Goal: Task Accomplishment & Management: Complete application form

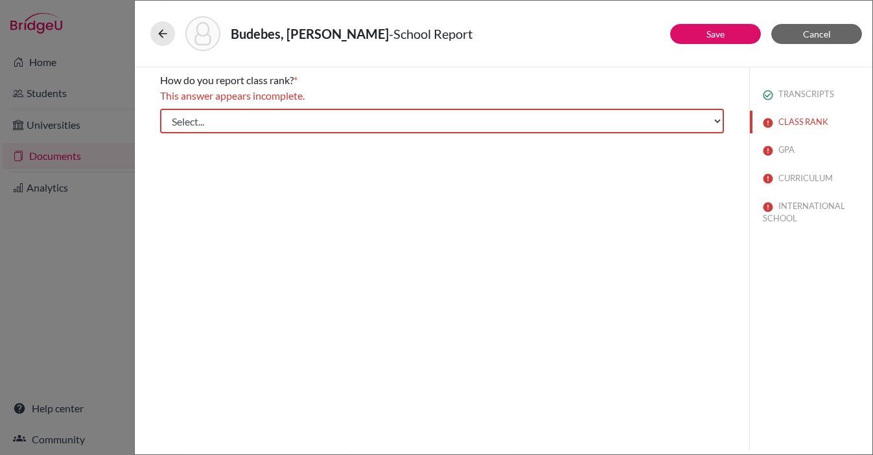
select select "5"
click at [160, 109] on select "Select... Exact Decile Quintile Quartile None" at bounding box center [442, 121] width 564 height 25
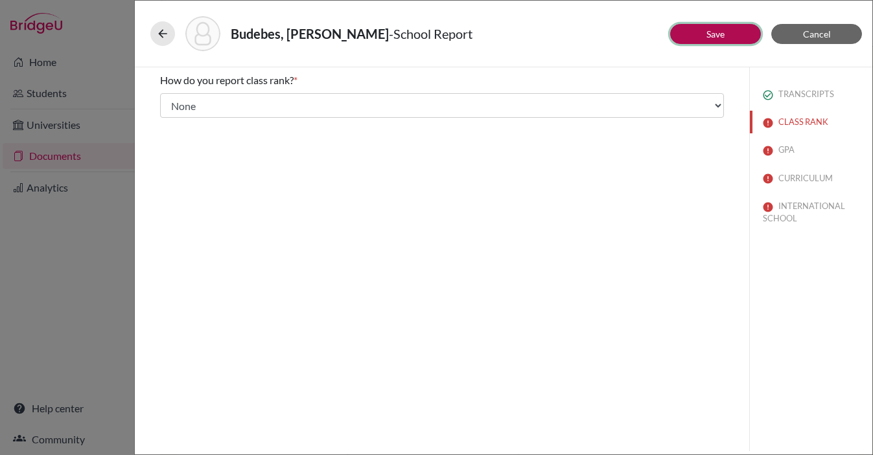
click at [719, 37] on link "Save" at bounding box center [715, 34] width 18 height 11
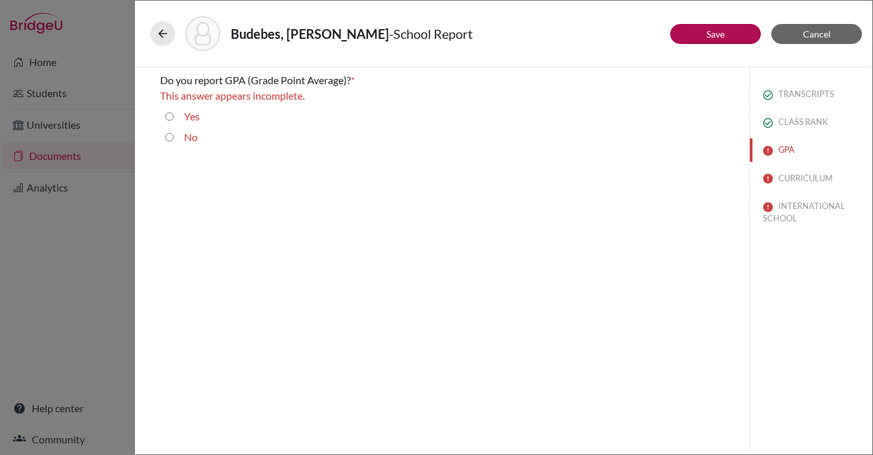
click at [168, 114] on input "Yes" at bounding box center [169, 117] width 8 height 16
radio input "true"
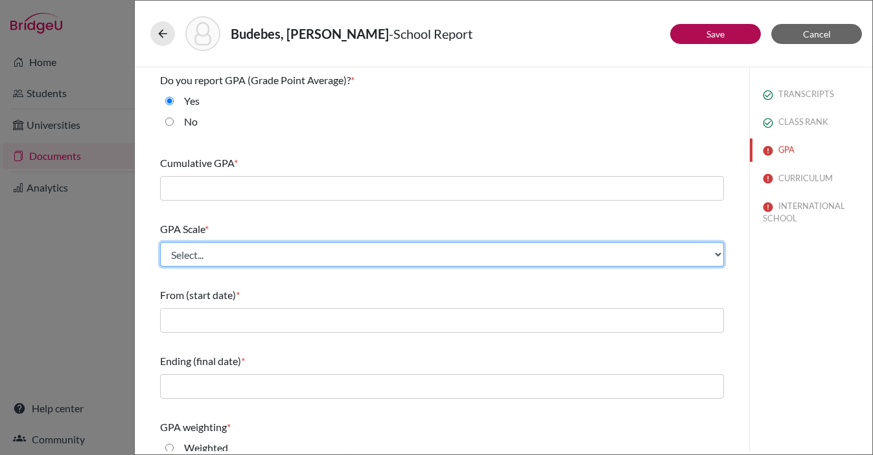
click at [198, 250] on select "Select... 4 5 6 7 8 9 10 11 12 13 14 15 16 17 18 19 20 100" at bounding box center [442, 254] width 564 height 25
select select "4"
click at [160, 242] on select "Select... 4 5 6 7 8 9 10 11 12 13 14 15 16 17 18 19 20 100" at bounding box center [442, 254] width 564 height 25
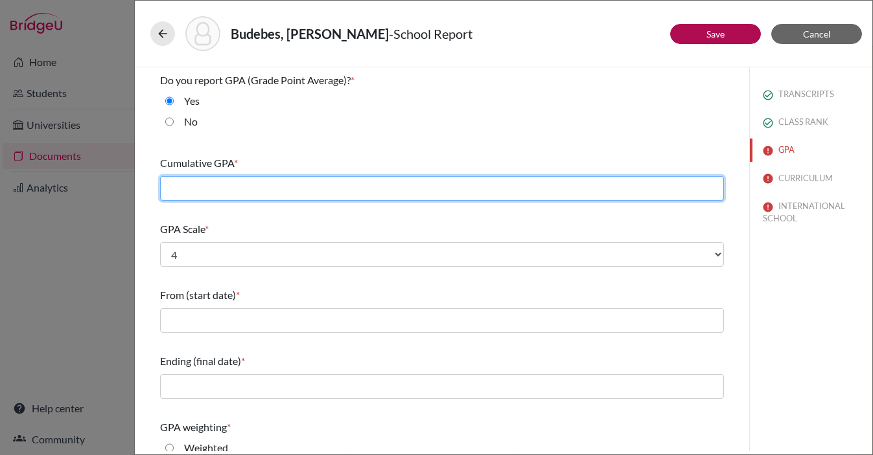
click at [192, 190] on input "text" at bounding box center [442, 188] width 564 height 25
type input "4.14"
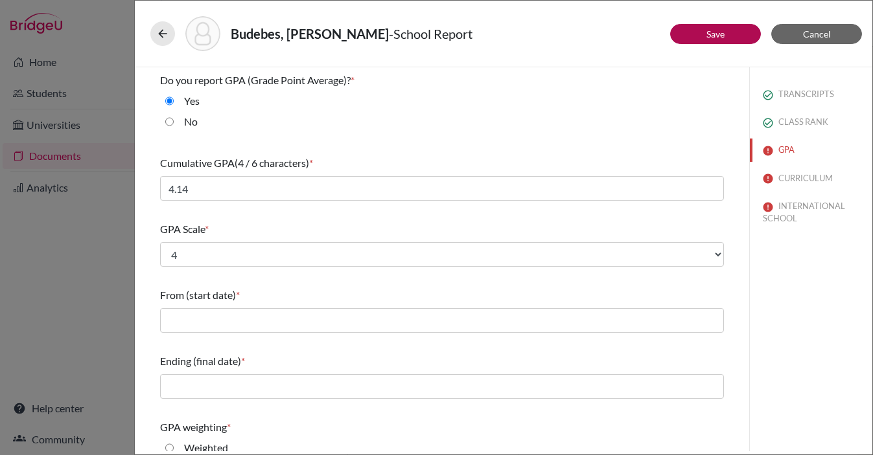
click at [312, 228] on div "GPA Scale *" at bounding box center [442, 230] width 564 height 16
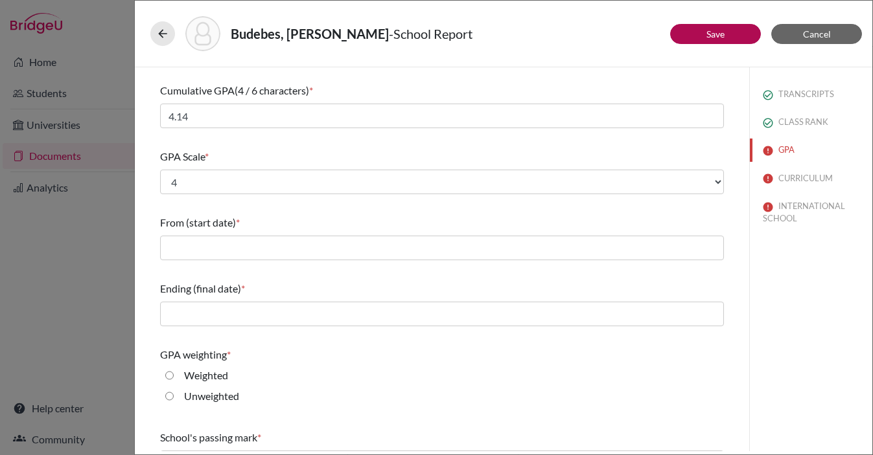
scroll to position [99, 0]
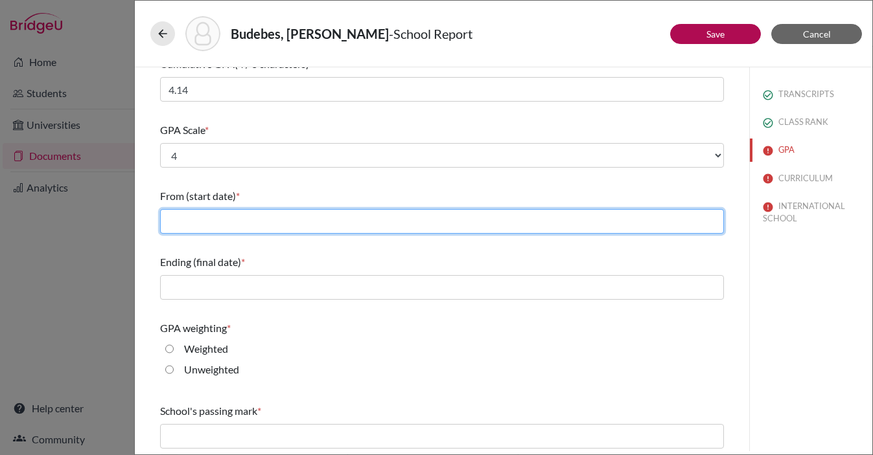
click at [216, 222] on input "text" at bounding box center [442, 221] width 564 height 25
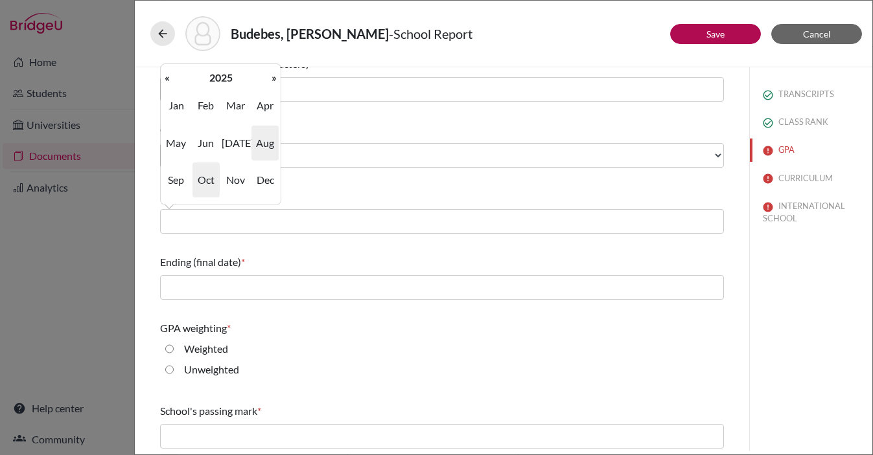
click at [263, 155] on span "Aug" at bounding box center [264, 143] width 27 height 35
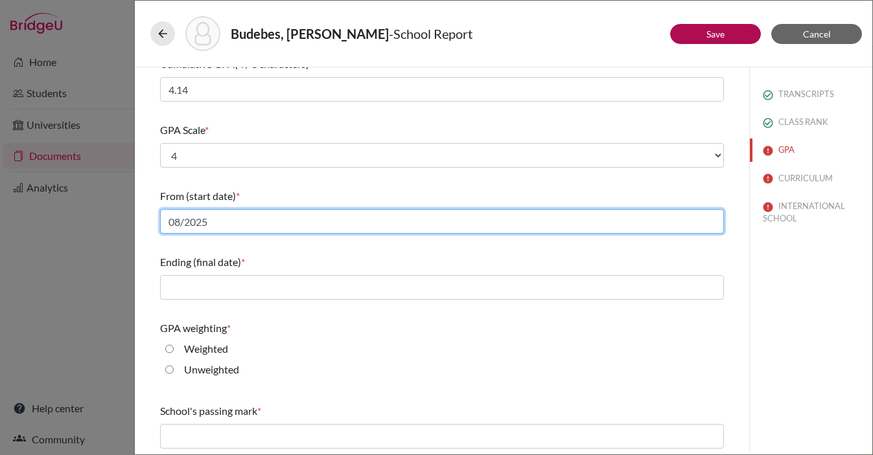
click at [220, 221] on input "08/2025" at bounding box center [442, 221] width 564 height 25
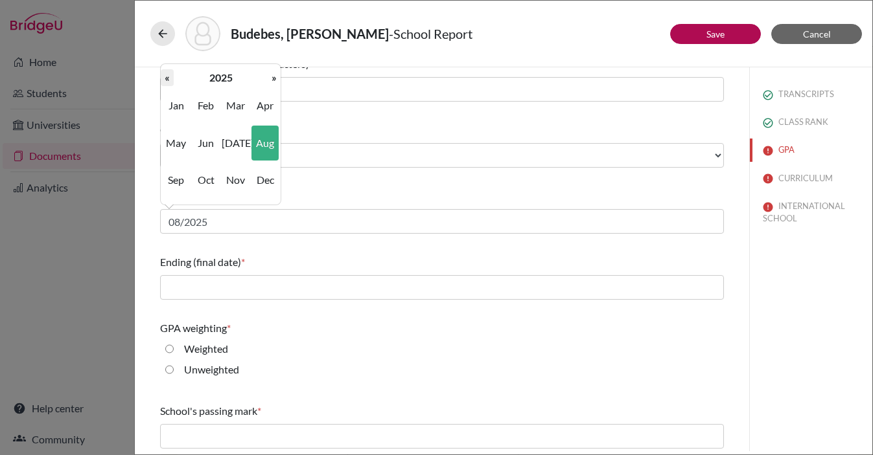
click at [161, 77] on th "«" at bounding box center [167, 77] width 13 height 17
click at [274, 146] on span "Aug" at bounding box center [264, 143] width 27 height 35
type input "08/2023"
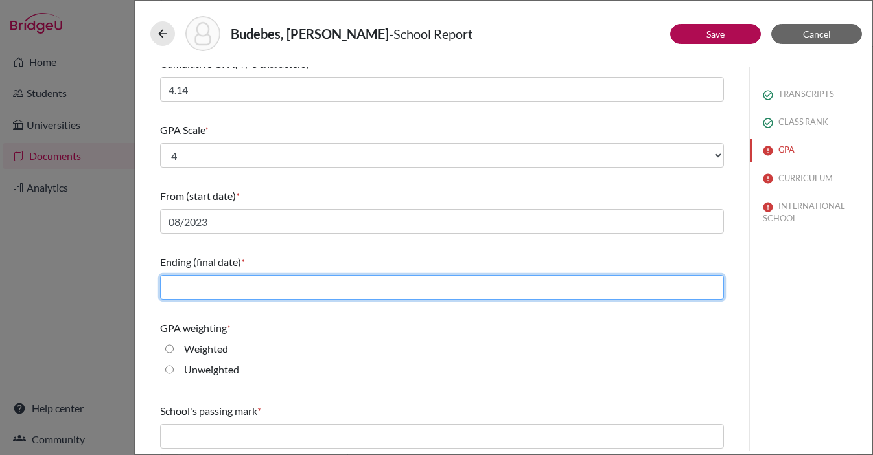
click at [224, 292] on input "text" at bounding box center [442, 287] width 564 height 25
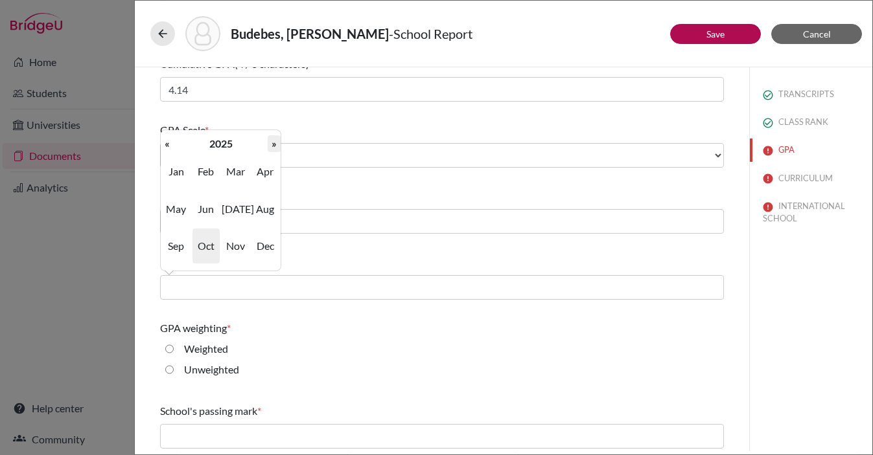
click at [276, 143] on th "»" at bounding box center [274, 143] width 13 height 17
click at [212, 205] on span "Jun" at bounding box center [205, 209] width 27 height 35
type input "06/2026"
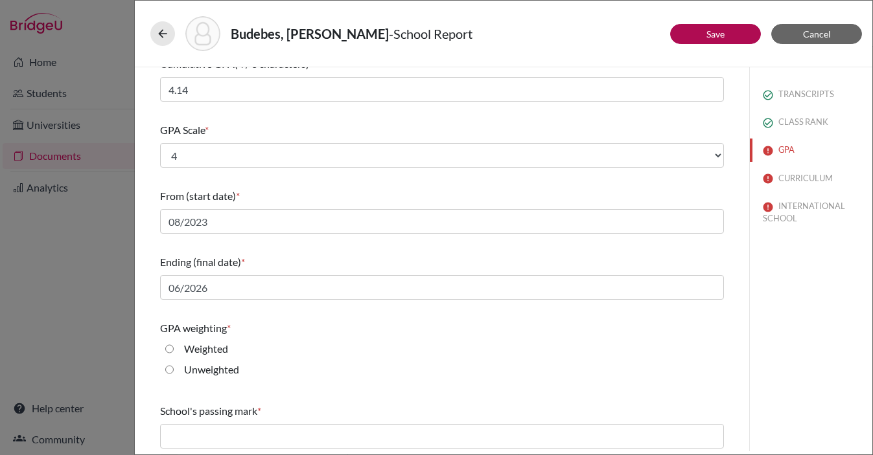
scroll to position [168, 0]
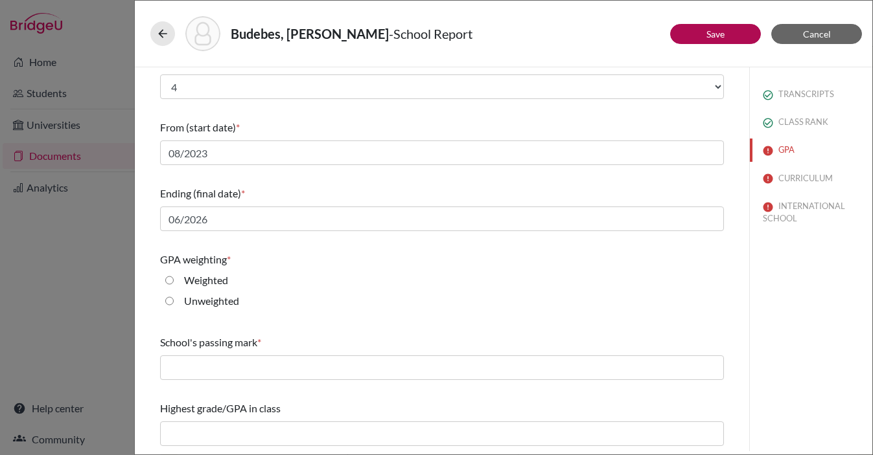
click at [170, 300] on input "Unweighted" at bounding box center [169, 301] width 8 height 16
radio input "true"
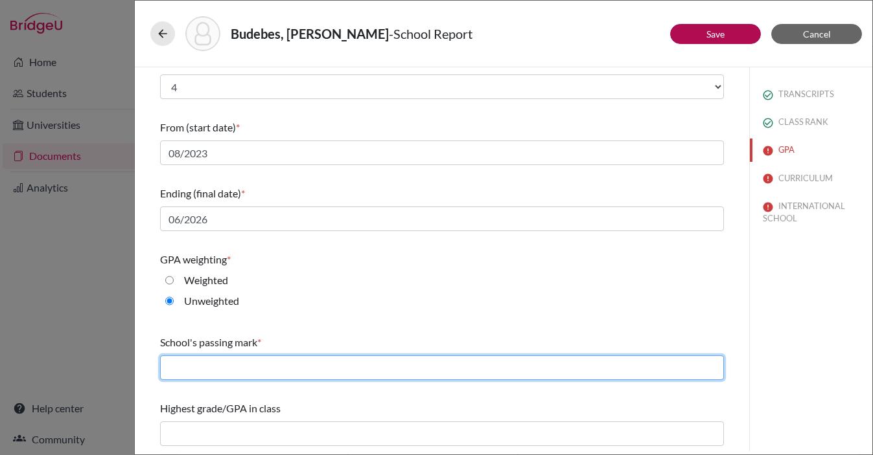
click at [270, 371] on input "text" at bounding box center [442, 368] width 564 height 25
type input "60"
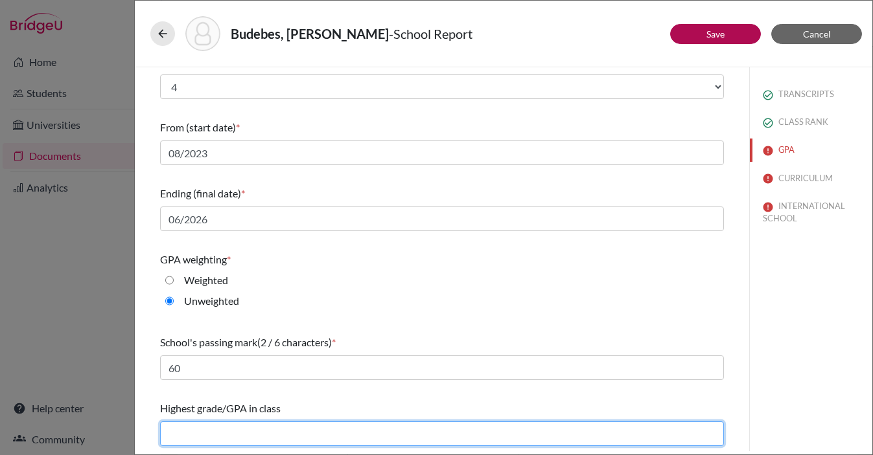
click at [233, 438] on input "text" at bounding box center [442, 434] width 564 height 25
type input "4.0"
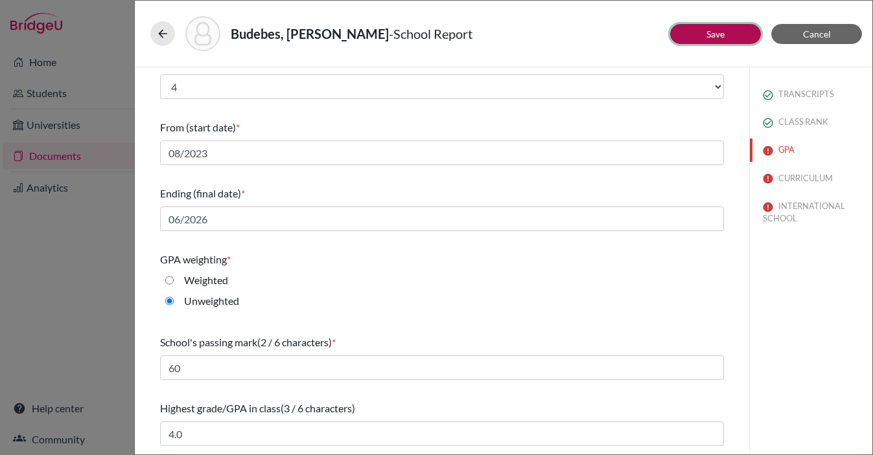
click at [715, 31] on link "Save" at bounding box center [715, 34] width 18 height 11
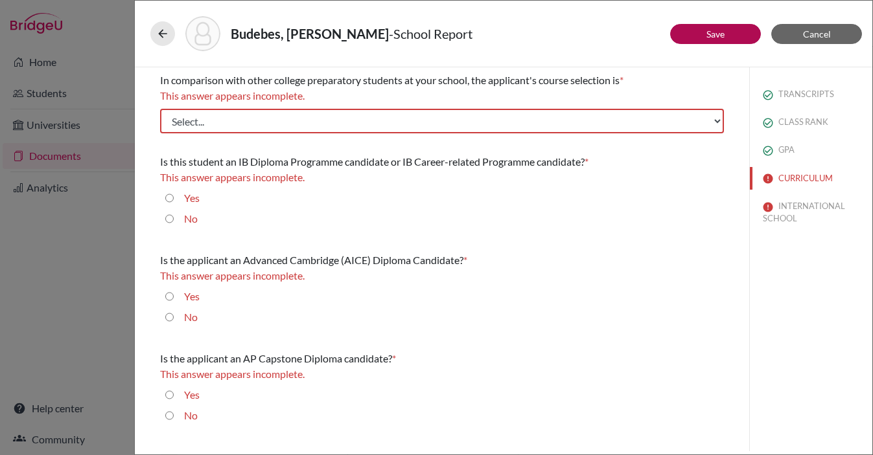
scroll to position [0, 0]
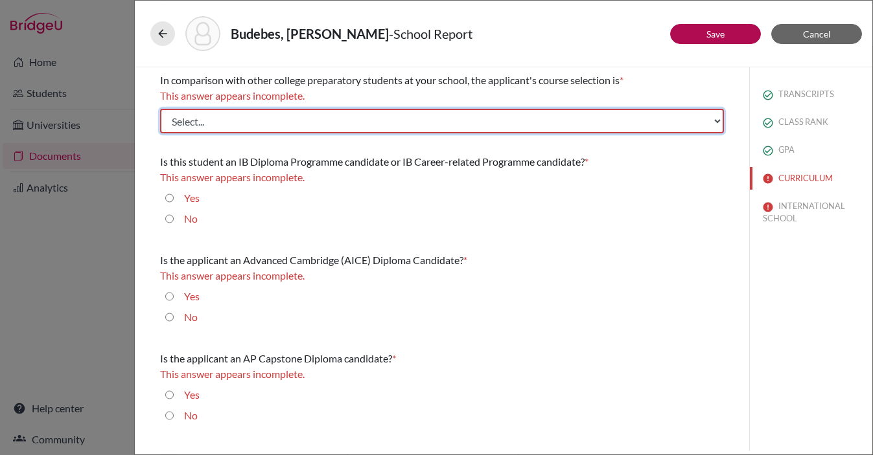
click at [272, 122] on select "Select... Less than demanding Average Demanding Very demanding Most demanding P…" at bounding box center [442, 121] width 564 height 25
select select "4"
click at [160, 109] on select "Select... Less than demanding Average Demanding Very demanding Most demanding P…" at bounding box center [442, 121] width 564 height 25
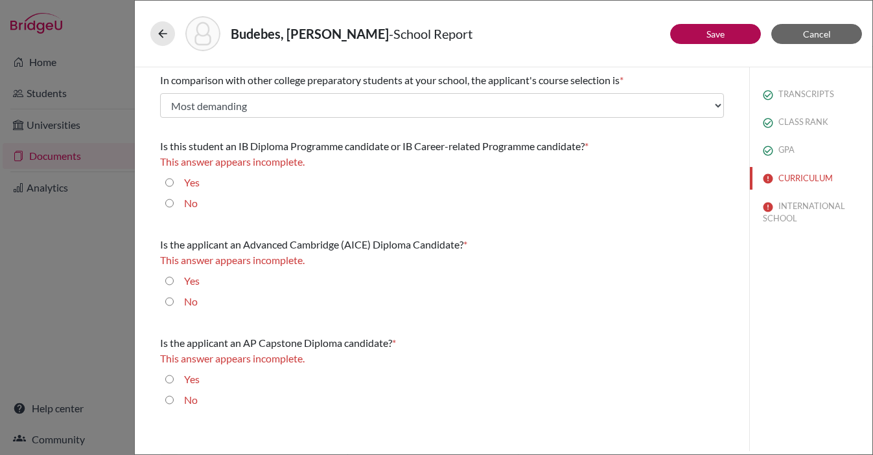
click at [170, 180] on input "Yes" at bounding box center [169, 183] width 8 height 16
radio input "true"
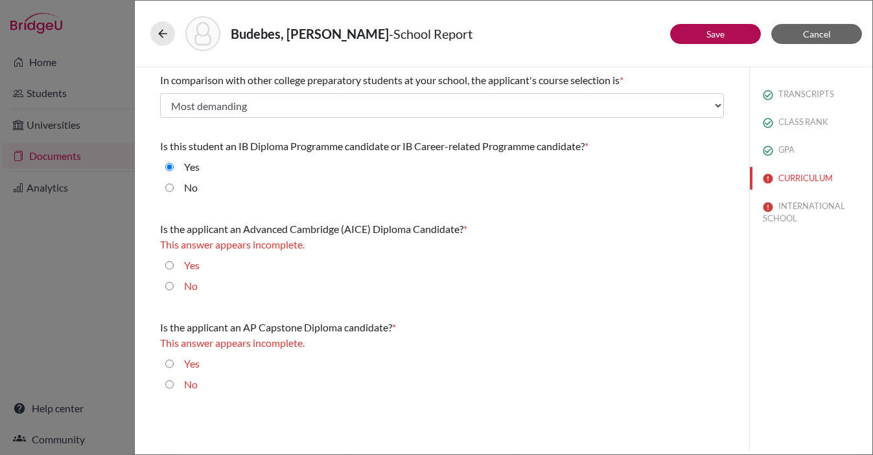
click at [169, 286] on input "No" at bounding box center [169, 287] width 8 height 16
radio input "true"
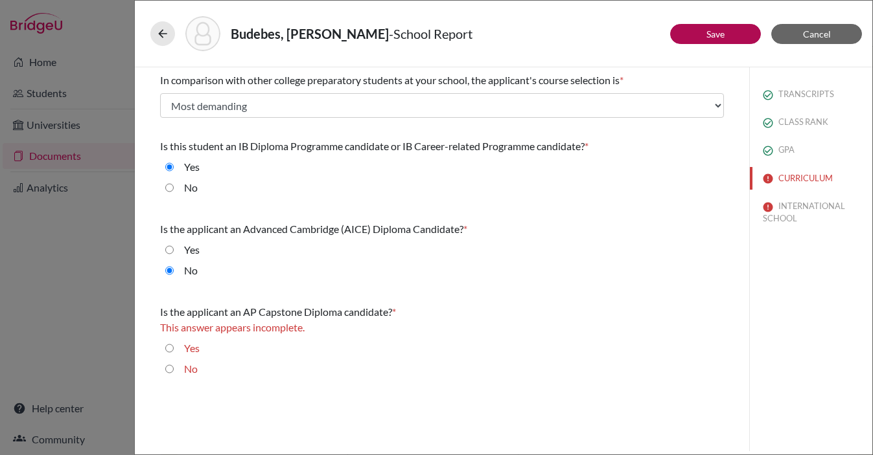
click at [170, 371] on input "No" at bounding box center [169, 369] width 8 height 16
radio input "true"
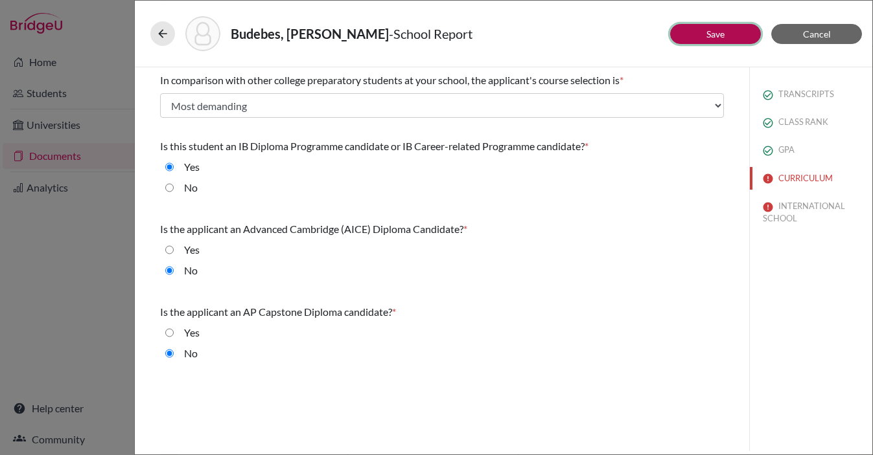
click at [694, 39] on button "Save" at bounding box center [715, 34] width 91 height 20
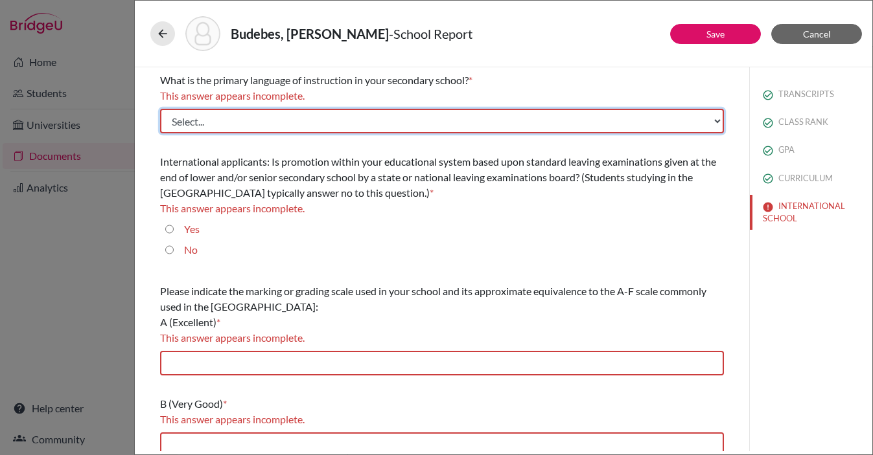
click at [249, 117] on select "Select... Albanian Arabic Armenian Assamese Azerbaijani Belarusian Bengali Bulg…" at bounding box center [442, 121] width 564 height 25
select select "14"
click at [160, 109] on select "Select... Albanian Arabic Armenian Assamese Azerbaijani Belarusian Bengali Bulg…" at bounding box center [442, 121] width 564 height 25
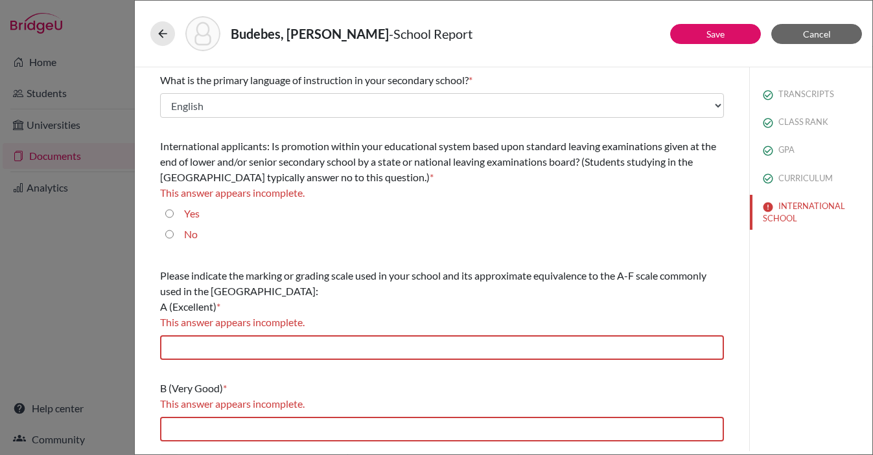
click at [169, 233] on input "No" at bounding box center [169, 235] width 8 height 16
radio input "true"
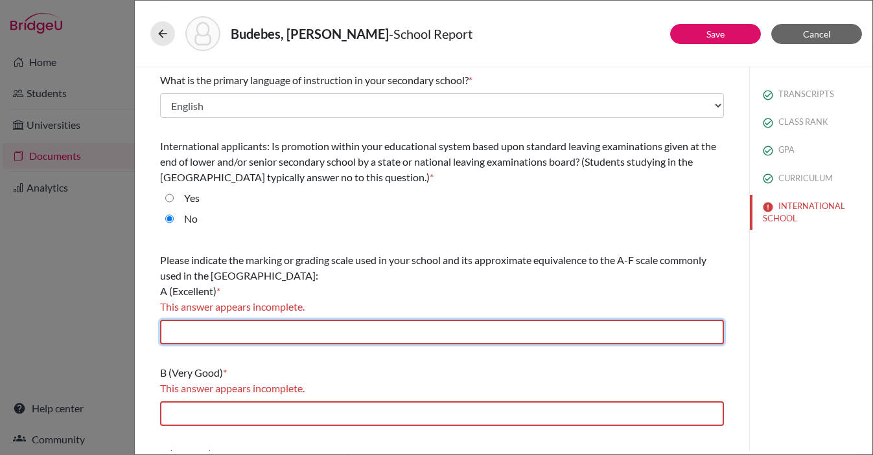
click at [210, 332] on input "text" at bounding box center [442, 332] width 564 height 25
type input "E, P+"
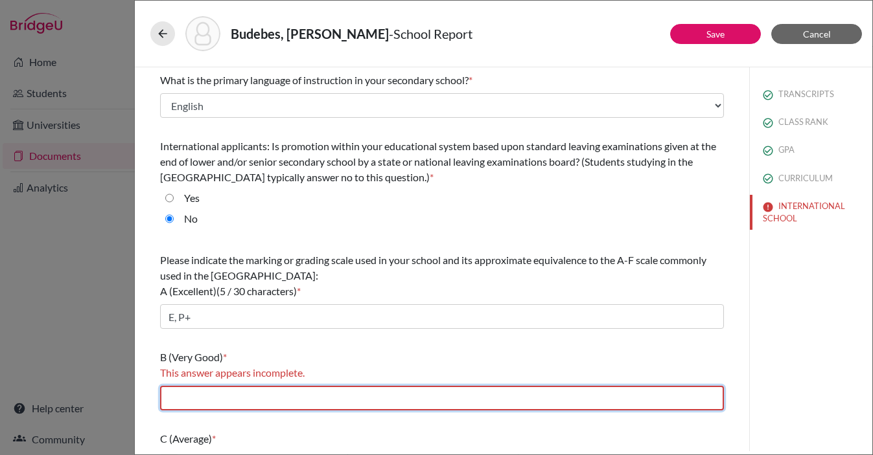
click at [253, 401] on input "text" at bounding box center [442, 398] width 564 height 25
type input "P, G+"
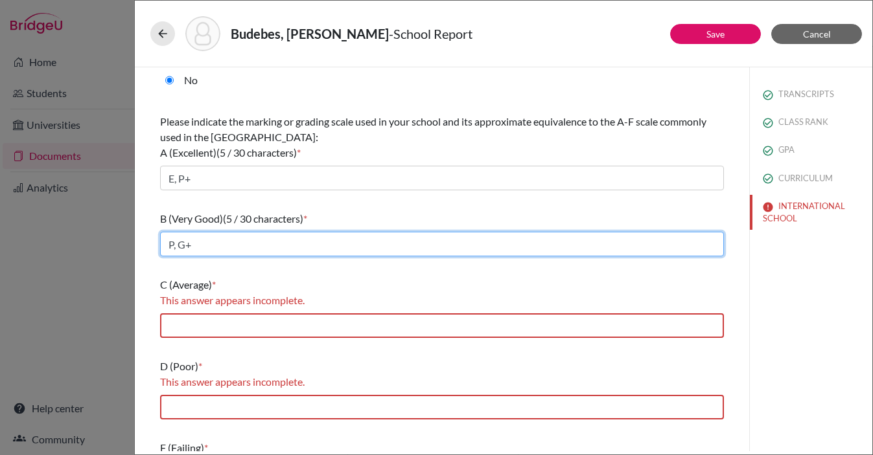
scroll to position [194, 0]
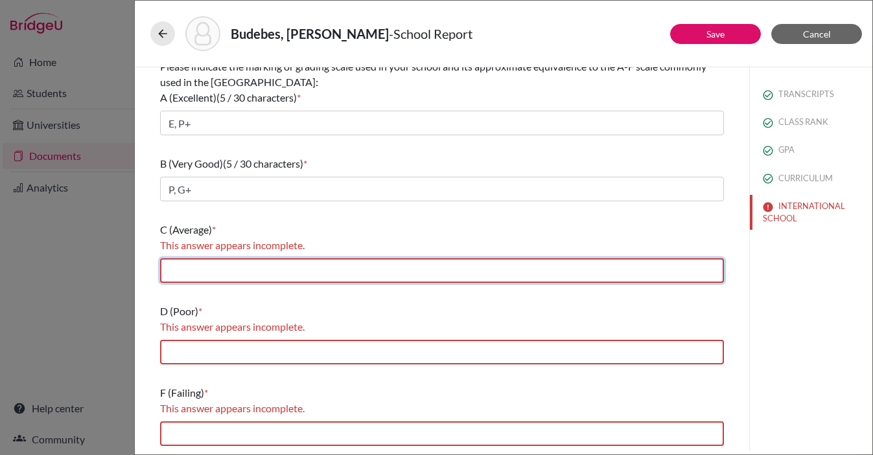
click at [194, 264] on input "text" at bounding box center [442, 270] width 564 height 25
type input "G, BN+"
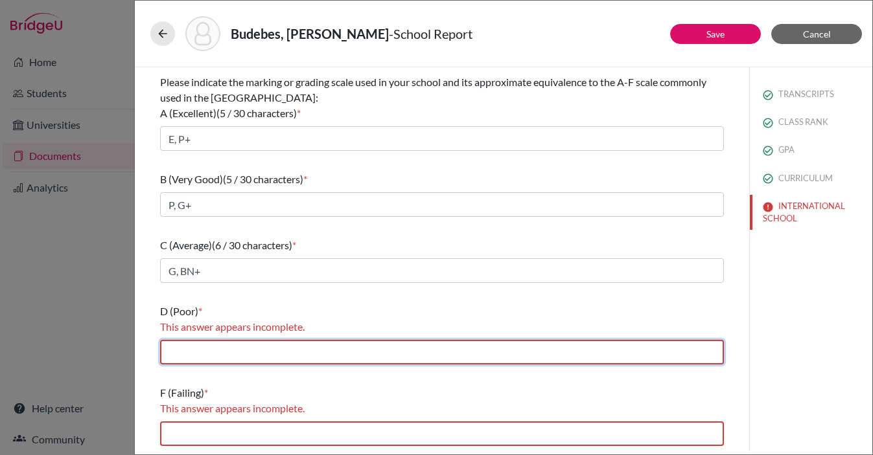
click at [236, 360] on input "text" at bounding box center [442, 352] width 564 height 25
type input "BN"
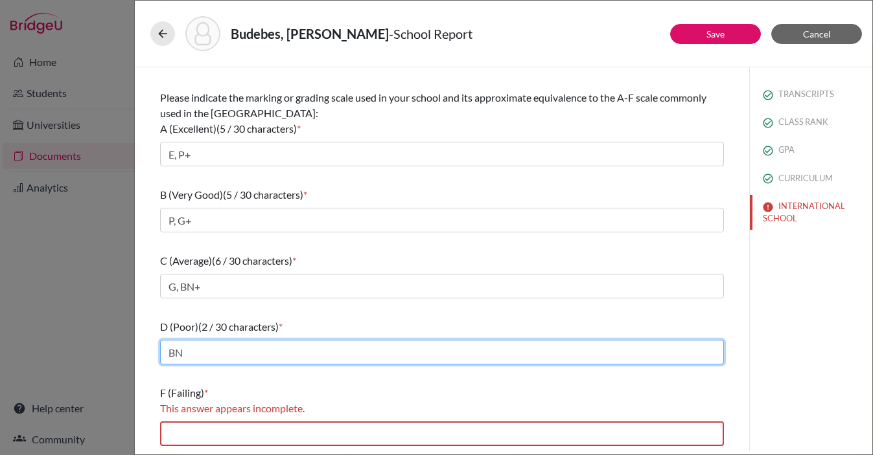
scroll to position [163, 0]
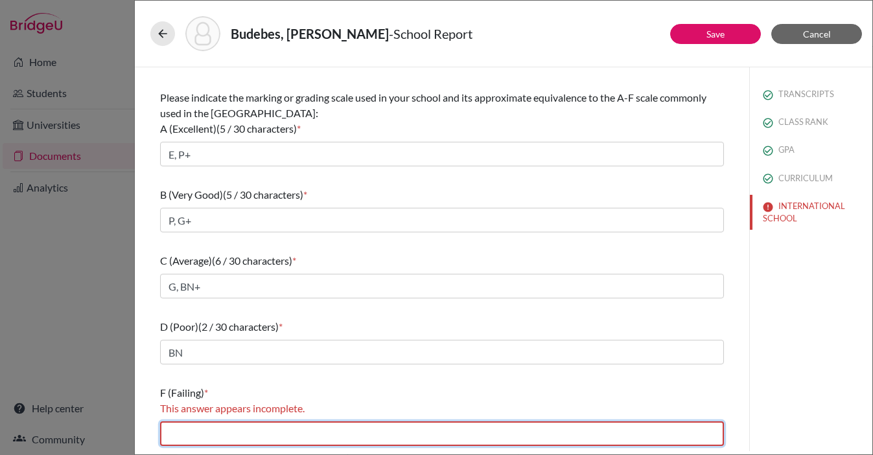
click at [235, 432] on input "text" at bounding box center [442, 434] width 564 height 25
type input "Y"
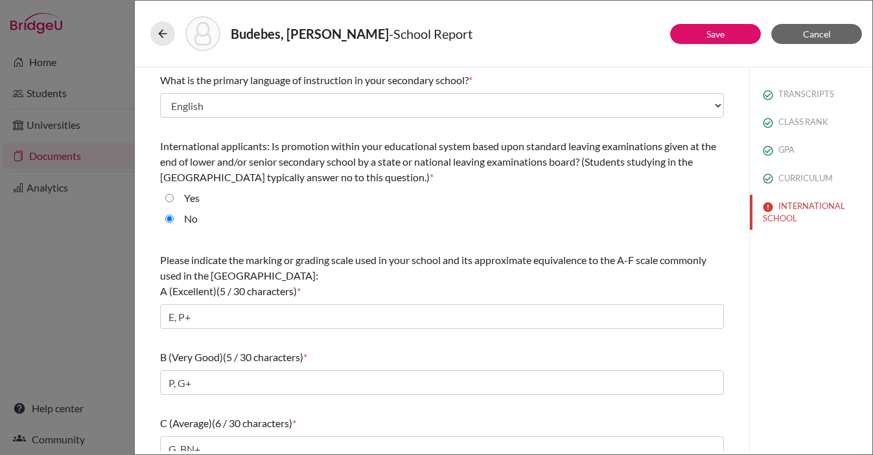
scroll to position [147, 0]
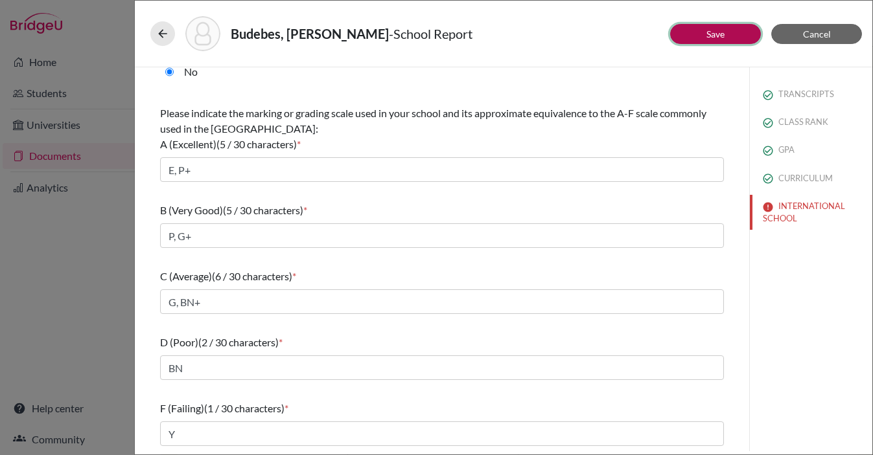
click at [716, 34] on link "Save" at bounding box center [715, 34] width 18 height 11
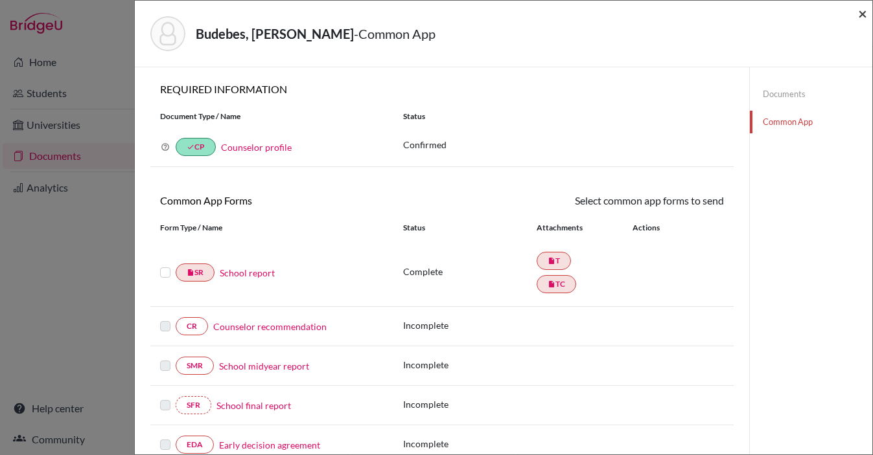
click at [861, 12] on span "×" at bounding box center [862, 13] width 9 height 19
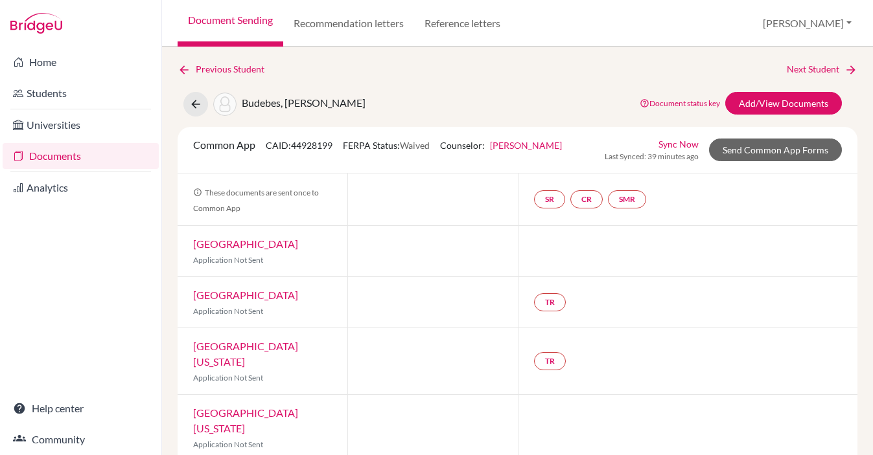
click at [224, 7] on link "Document Sending" at bounding box center [230, 23] width 106 height 47
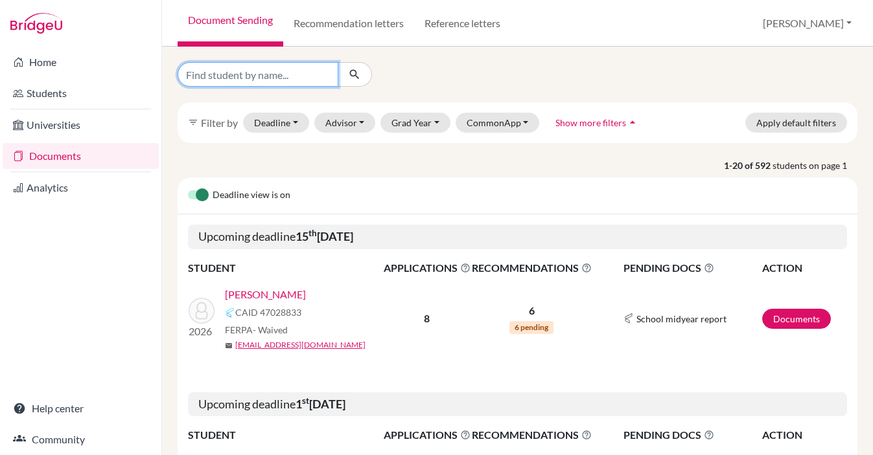
click at [244, 71] on input "Find student by name..." at bounding box center [257, 74] width 161 height 25
type input "SARVESH"
click button "submit" at bounding box center [354, 74] width 34 height 25
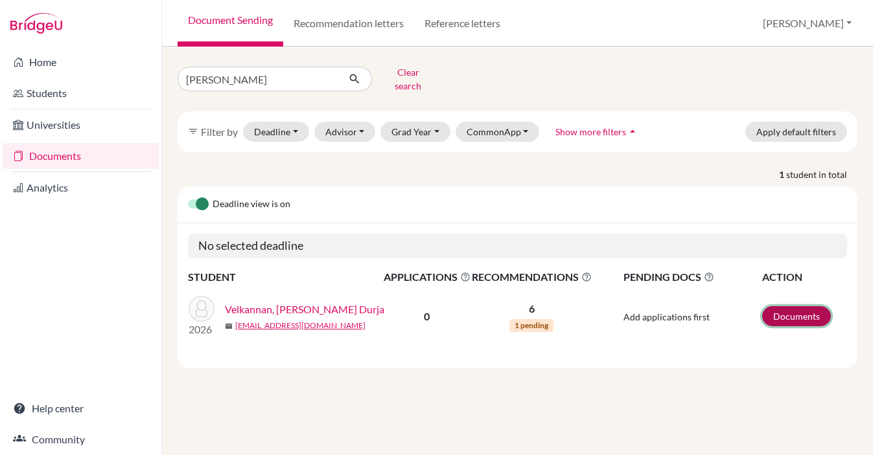
click at [793, 306] on link "Documents" at bounding box center [796, 316] width 69 height 20
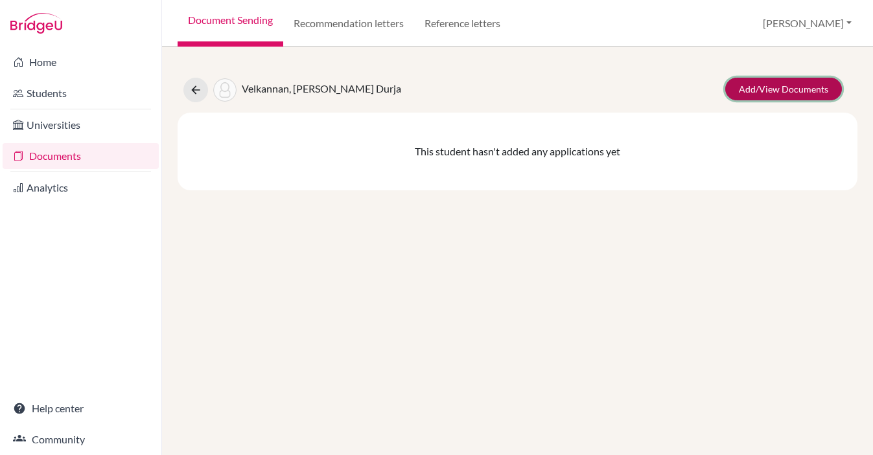
click at [753, 84] on link "Add/View Documents" at bounding box center [783, 89] width 117 height 23
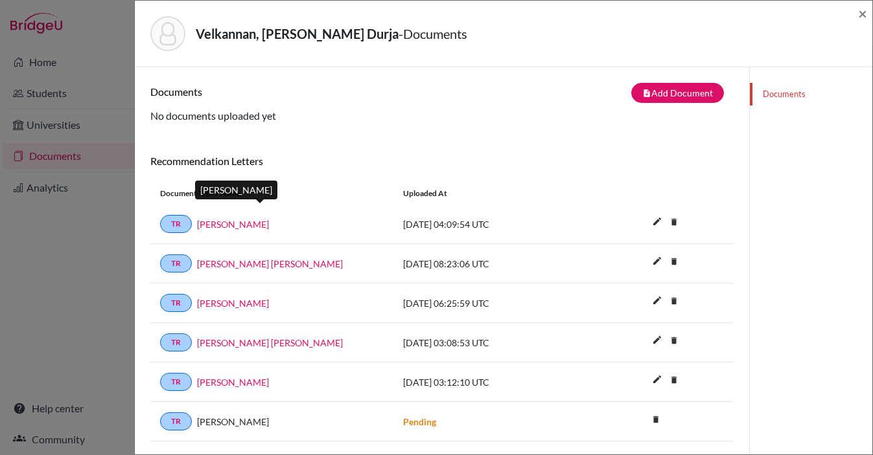
click at [269, 227] on link "[PERSON_NAME]" at bounding box center [233, 225] width 72 height 14
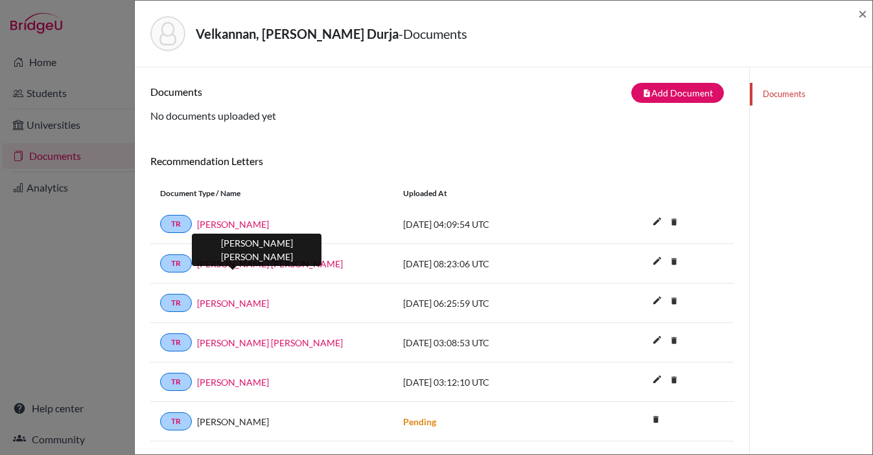
click at [244, 267] on link "[PERSON_NAME] [PERSON_NAME]" at bounding box center [270, 264] width 146 height 14
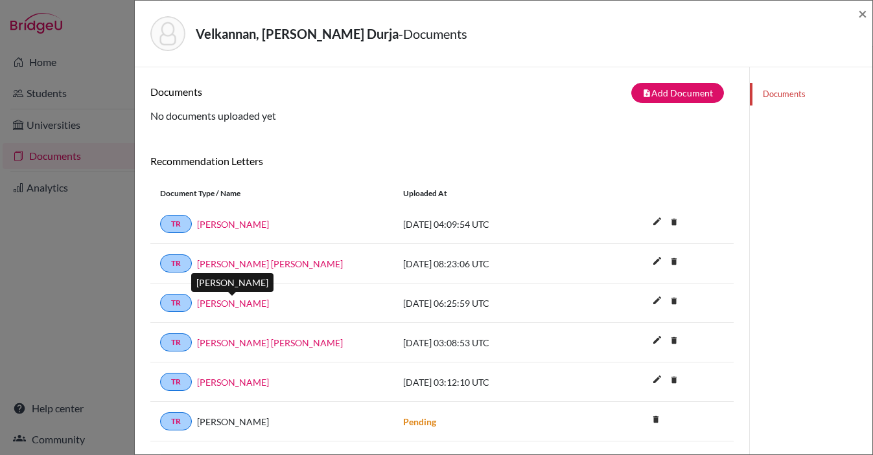
click at [234, 305] on link "[PERSON_NAME]" at bounding box center [233, 304] width 72 height 14
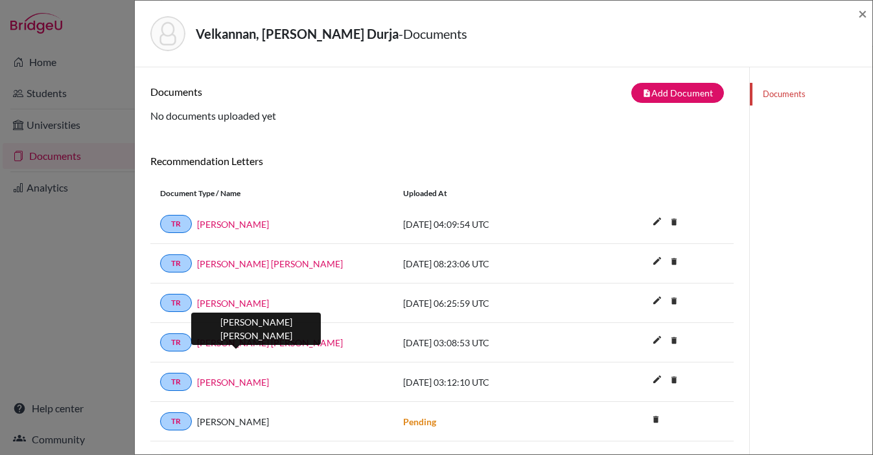
click at [256, 343] on link "[PERSON_NAME] [PERSON_NAME]" at bounding box center [270, 343] width 146 height 14
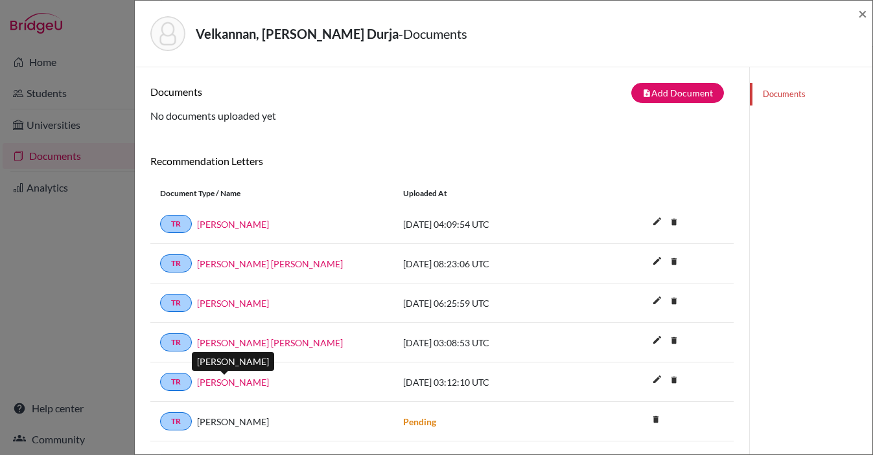
click at [235, 380] on link "[PERSON_NAME]" at bounding box center [233, 383] width 72 height 14
click at [863, 15] on span "×" at bounding box center [862, 13] width 9 height 19
